Goal: Task Accomplishment & Management: Manage account settings

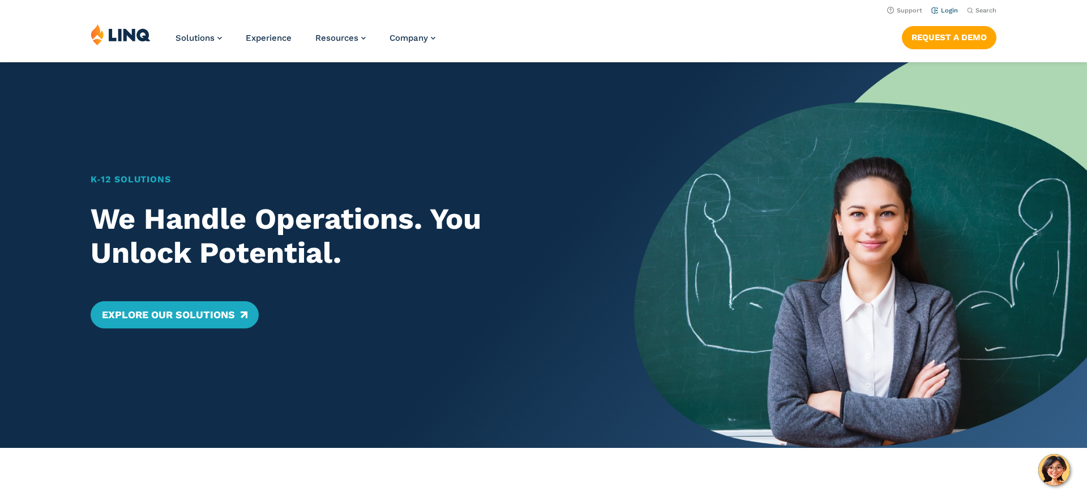
click at [945, 10] on link "Login" at bounding box center [944, 10] width 27 height 7
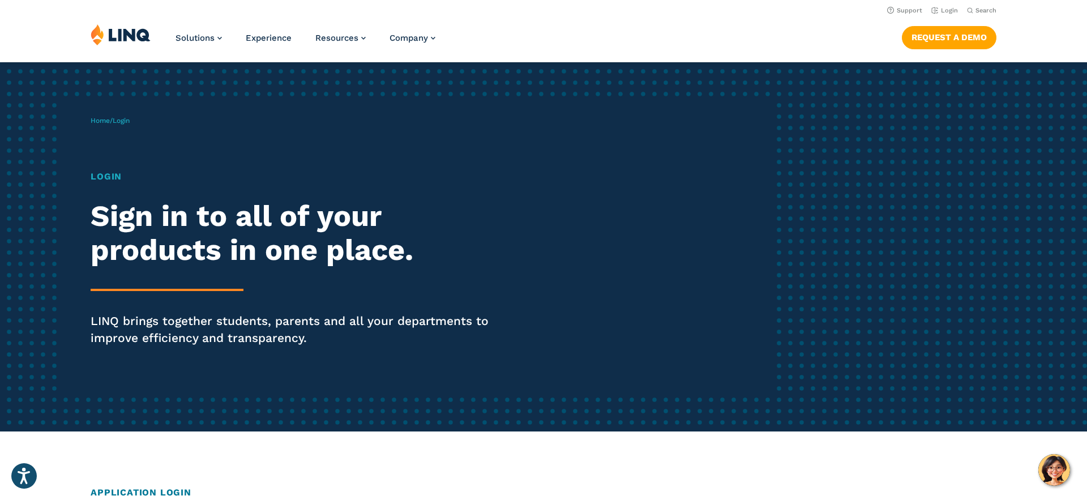
click at [127, 124] on span "Login" at bounding box center [121, 121] width 17 height 8
click at [108, 178] on h1 "Login" at bounding box center [300, 177] width 419 height 14
click at [944, 11] on link "Login" at bounding box center [944, 10] width 27 height 7
